Goal: Task Accomplishment & Management: Complete application form

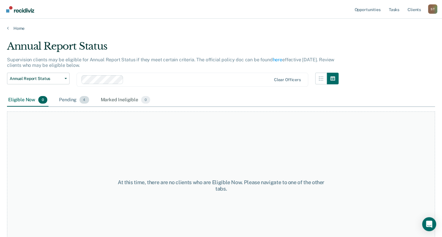
click at [69, 98] on div "Pending 4" at bounding box center [74, 100] width 32 height 13
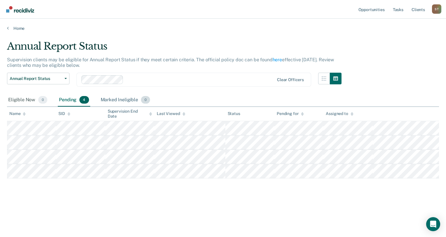
click at [146, 99] on span "0" at bounding box center [145, 100] width 9 height 8
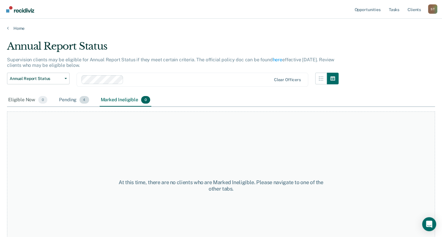
click at [65, 98] on div "Pending 4" at bounding box center [74, 100] width 32 height 13
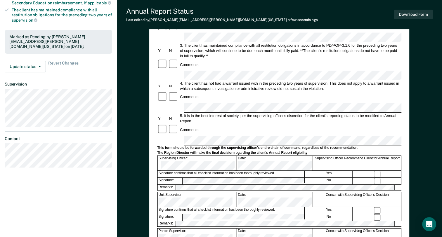
scroll to position [117, 0]
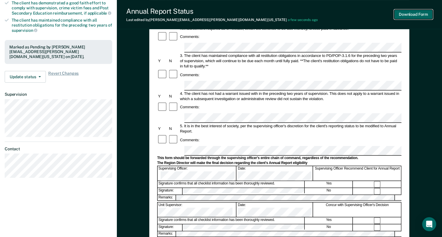
click at [423, 15] on button "Download Form" at bounding box center [413, 15] width 39 height 10
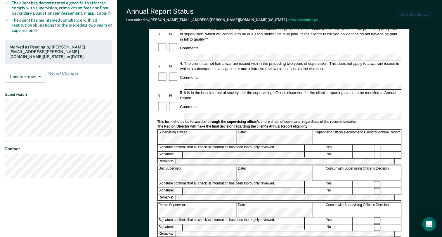
scroll to position [0, 0]
